Goal: Transaction & Acquisition: Purchase product/service

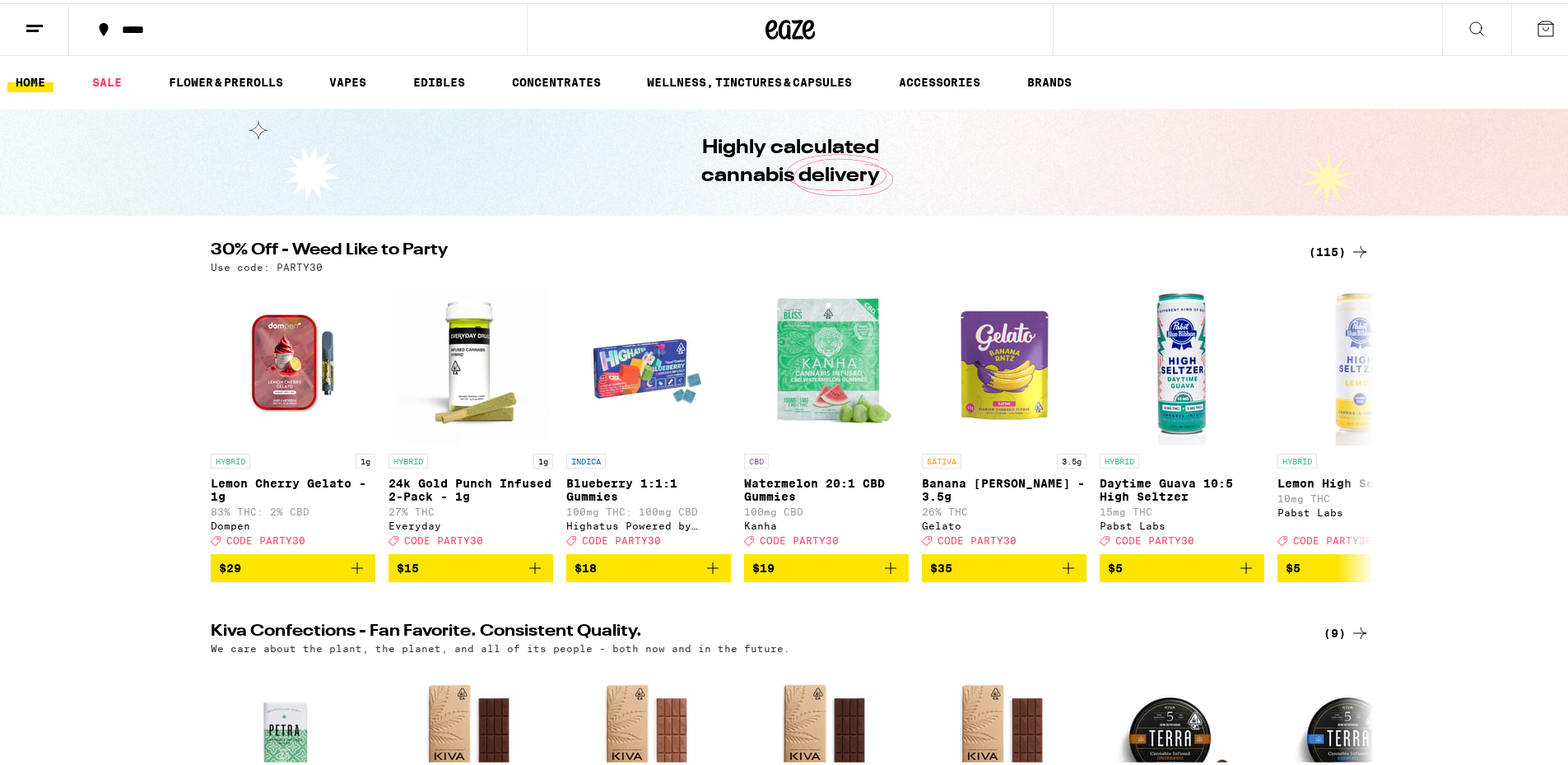
click at [1333, 242] on div "(115)" at bounding box center [1339, 248] width 61 height 19
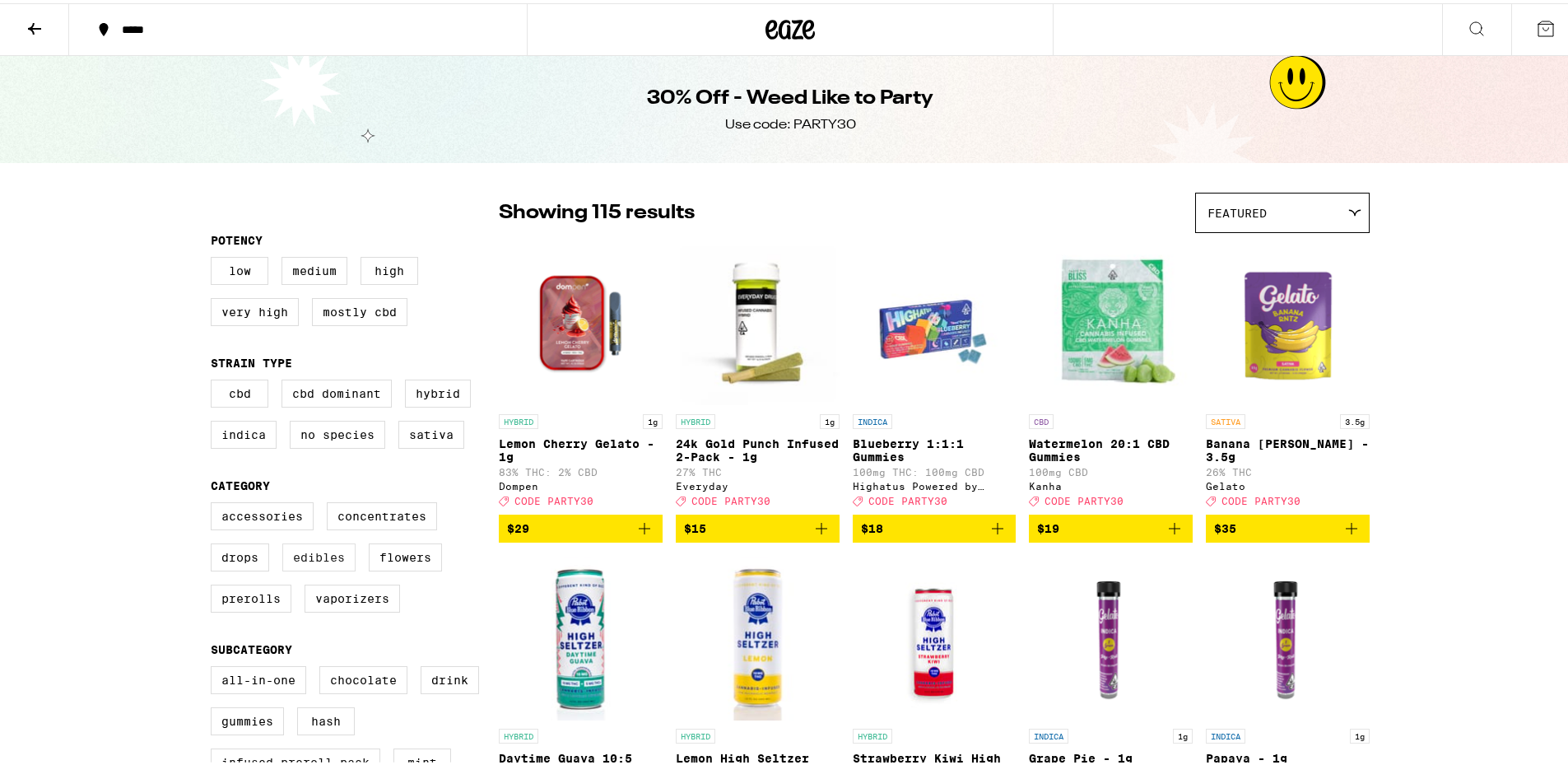
click at [297, 567] on label "Edibles" at bounding box center [318, 554] width 73 height 28
click at [215, 502] on input "Edibles" at bounding box center [214, 501] width 1 height 1
checkbox input "true"
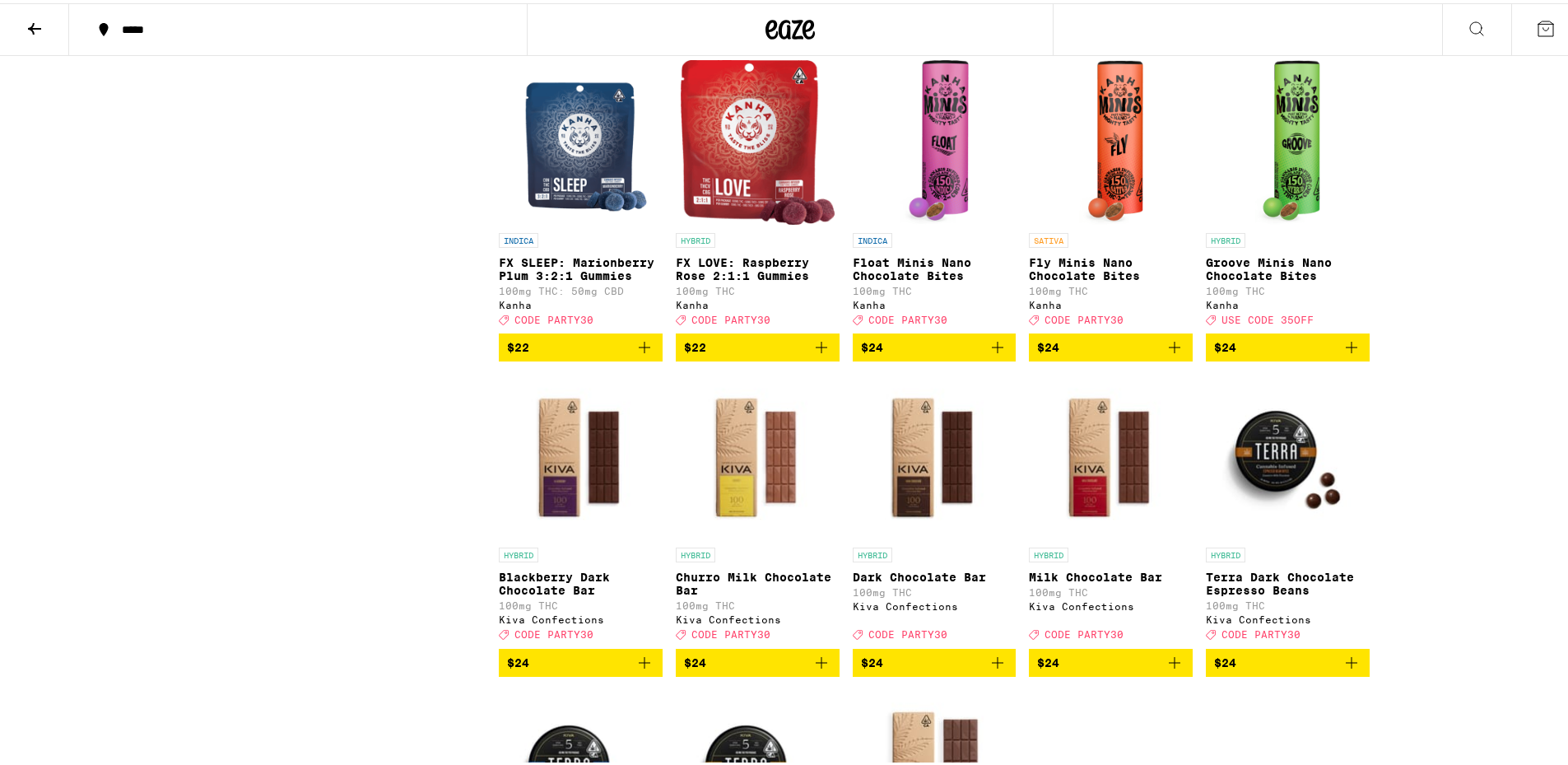
scroll to position [2581, 0]
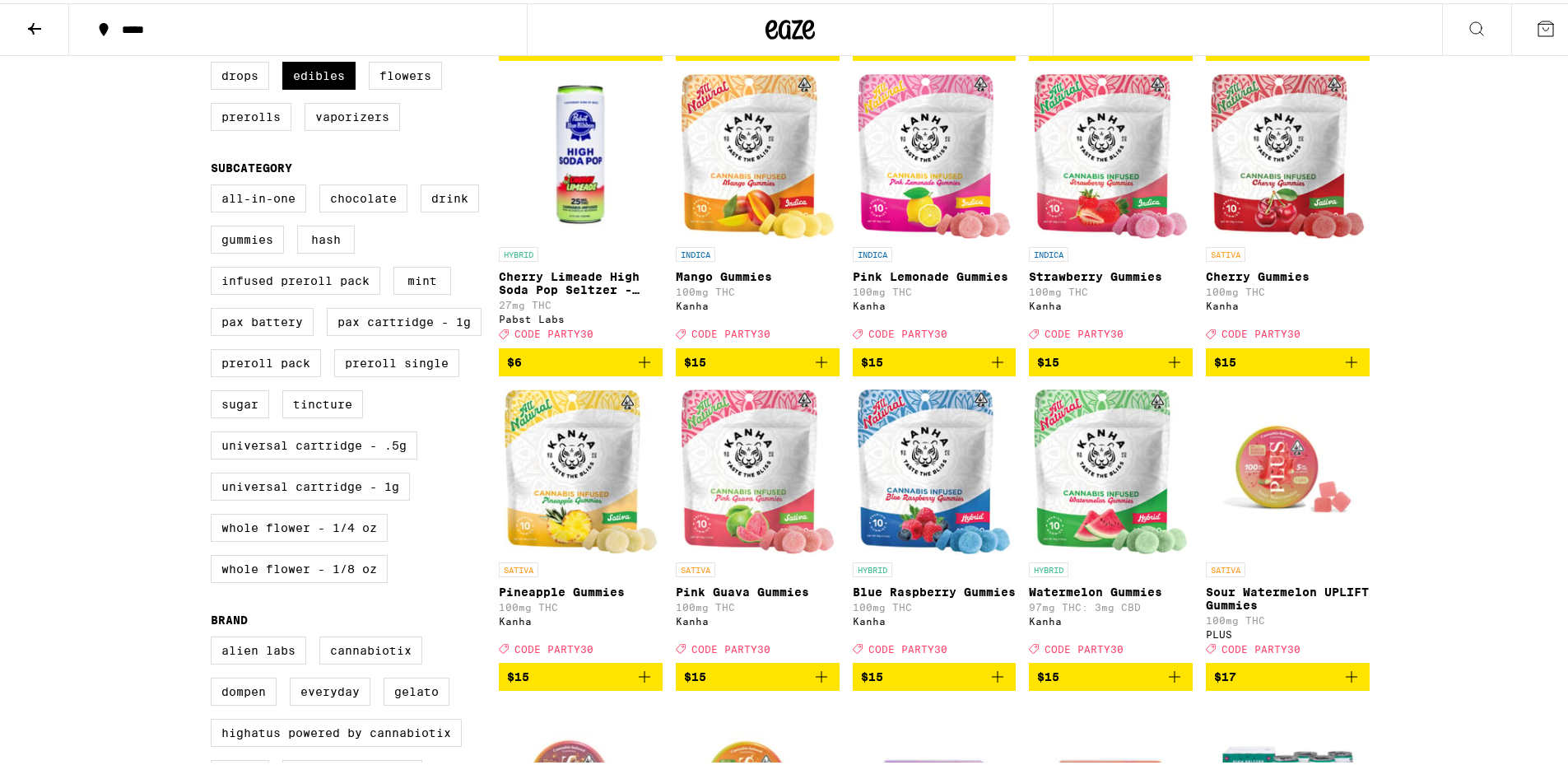
scroll to position [0, 0]
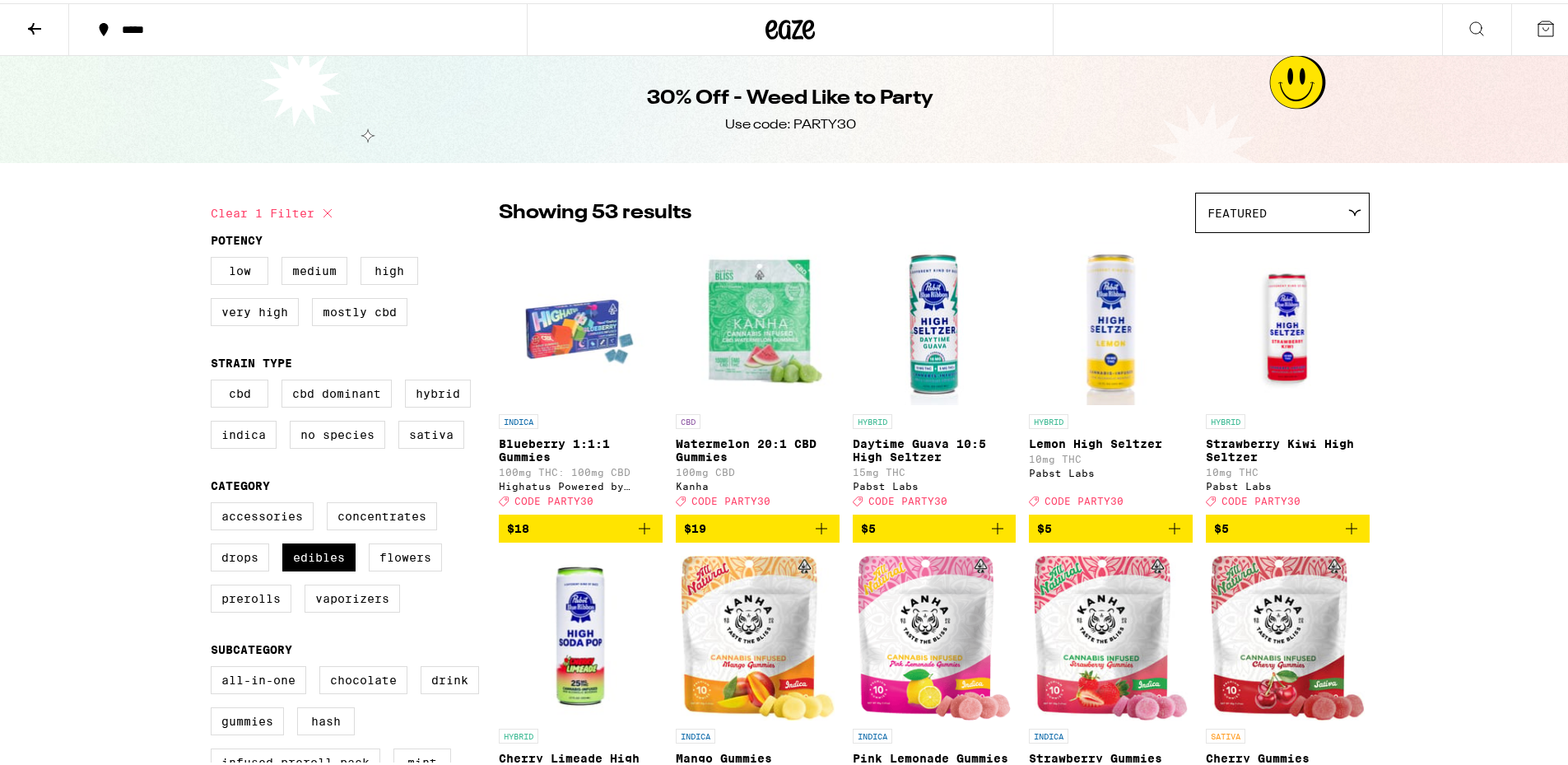
click at [28, 17] on icon at bounding box center [34, 25] width 19 height 19
